Goal: Information Seeking & Learning: Learn about a topic

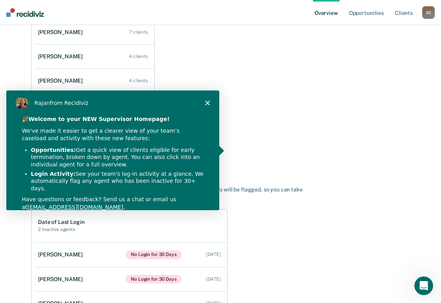
click at [208, 103] on polygon "Close" at bounding box center [207, 102] width 5 height 5
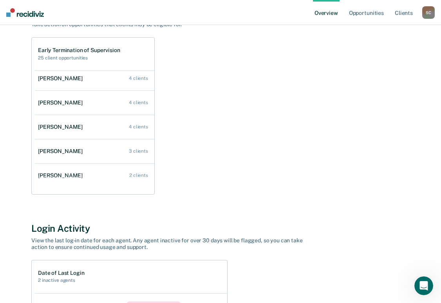
scroll to position [56, 0]
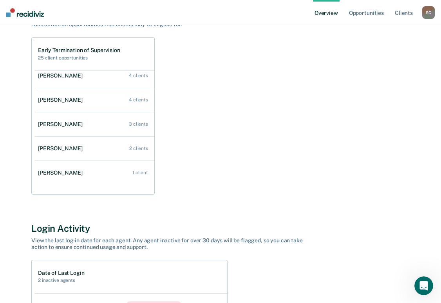
click at [209, 169] on div "Early Termination of Supervision 25 client opportunities [PERSON_NAME] 7 client…" at bounding box center [220, 115] width 378 height 157
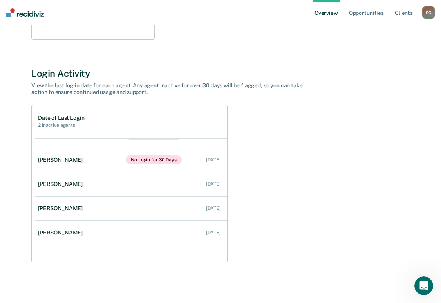
scroll to position [0, 0]
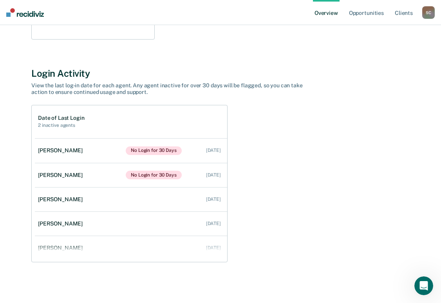
click at [272, 135] on div "Date of Last Login 2 inactive agents [PERSON_NAME] No Login for 30 Days [DATE] …" at bounding box center [220, 183] width 378 height 157
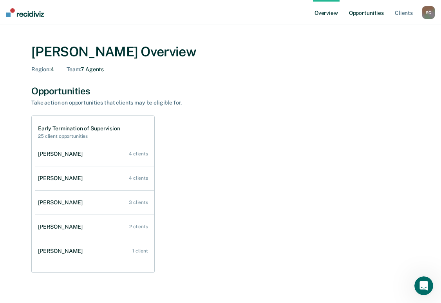
click at [363, 16] on link "Opportunities" at bounding box center [367, 12] width 38 height 25
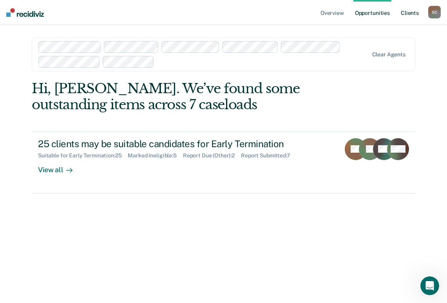
click at [413, 12] on link "Client s" at bounding box center [409, 12] width 21 height 25
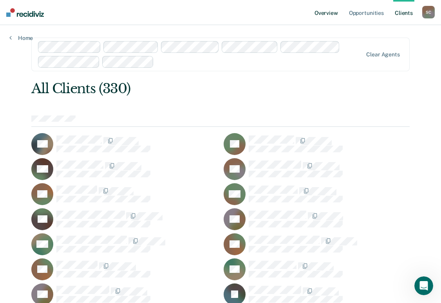
click at [329, 14] on link "Overview" at bounding box center [326, 12] width 27 height 25
